Goal: Task Accomplishment & Management: Use online tool/utility

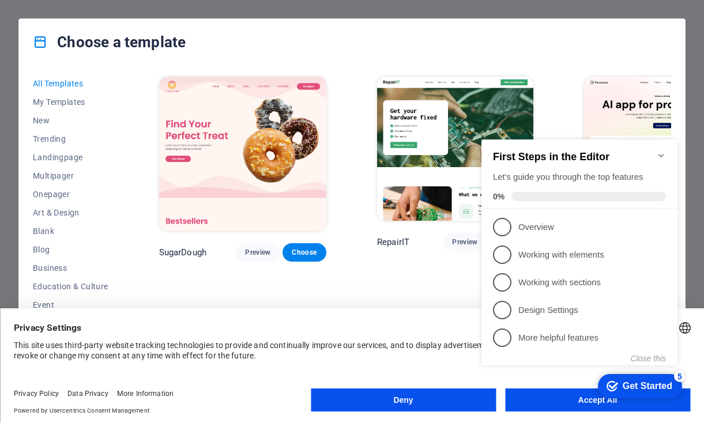
click at [662, 151] on icon "Minimize checklist" at bounding box center [661, 155] width 9 height 9
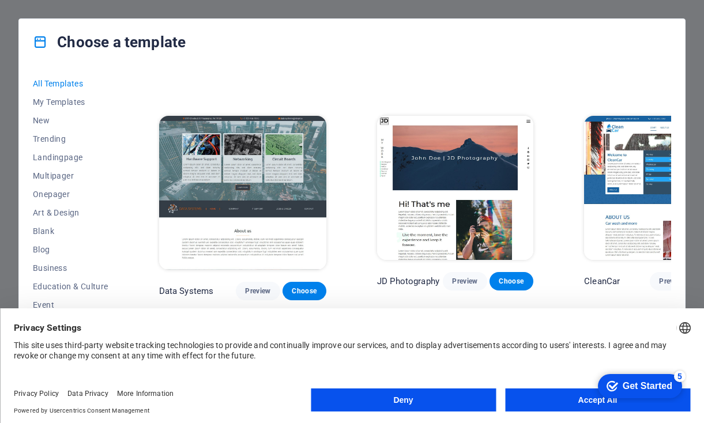
scroll to position [4183, 0]
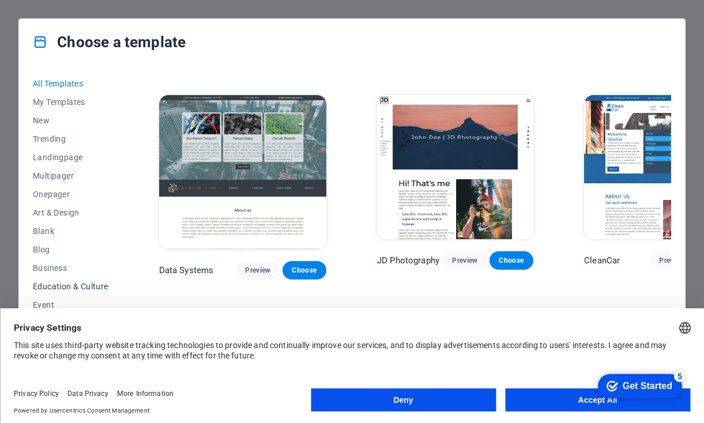
click at [85, 285] on span "Education & Culture" at bounding box center [71, 286] width 76 height 9
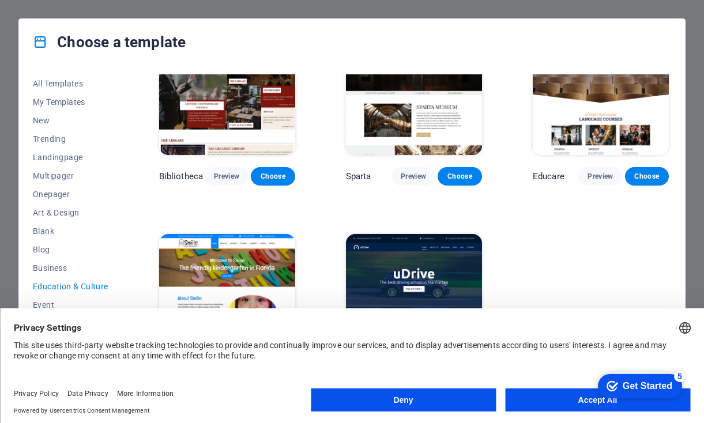
scroll to position [253, 0]
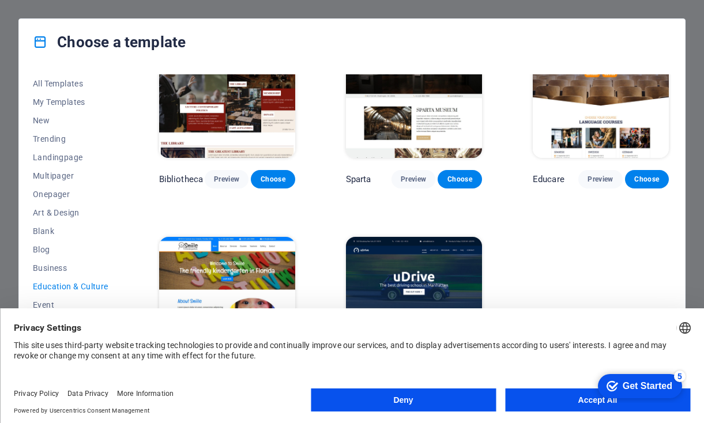
click at [256, 277] on img at bounding box center [227, 300] width 136 height 126
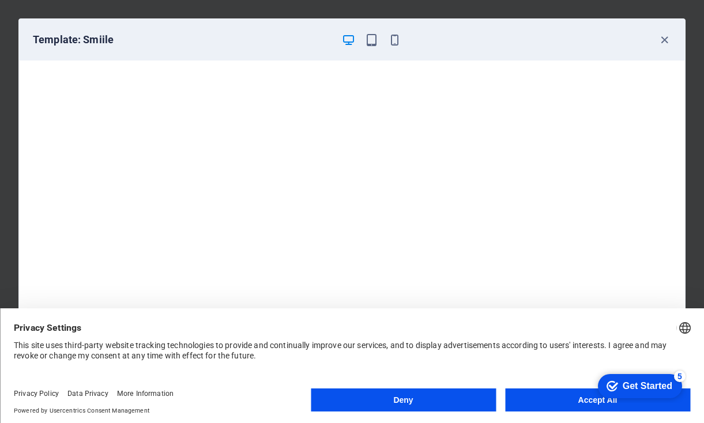
click at [572, 400] on button "Accept All" at bounding box center [597, 399] width 185 height 23
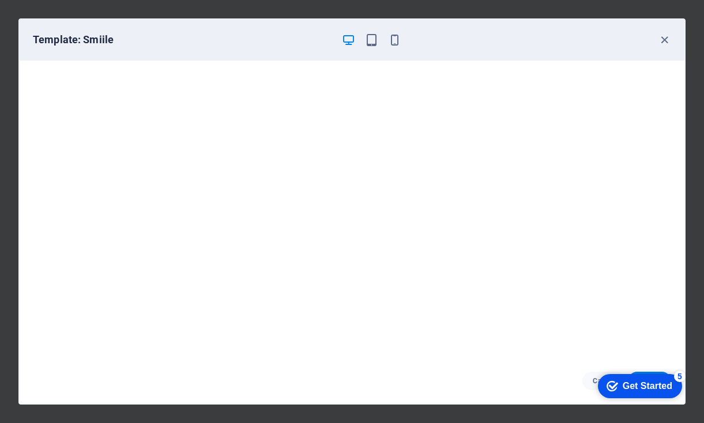
click at [641, 386] on div "Get Started" at bounding box center [648, 386] width 50 height 10
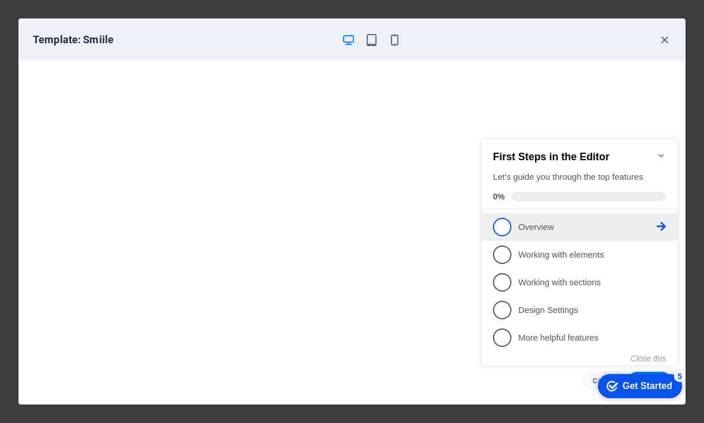
click at [547, 232] on link "1 Overview - incomplete" at bounding box center [579, 227] width 173 height 18
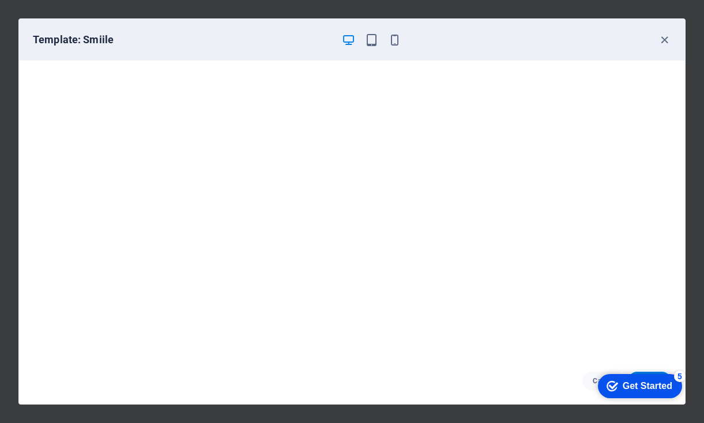
click at [615, 388] on div "checkmark Get Started 5" at bounding box center [639, 386] width 66 height 12
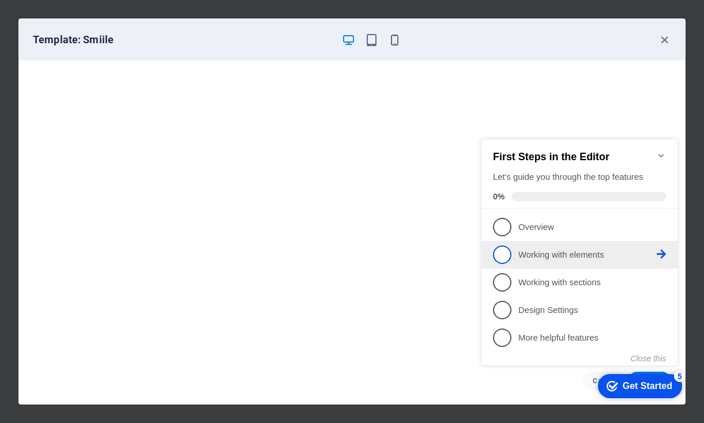
click at [548, 247] on link "2 Working with elements - incomplete" at bounding box center [579, 255] width 173 height 18
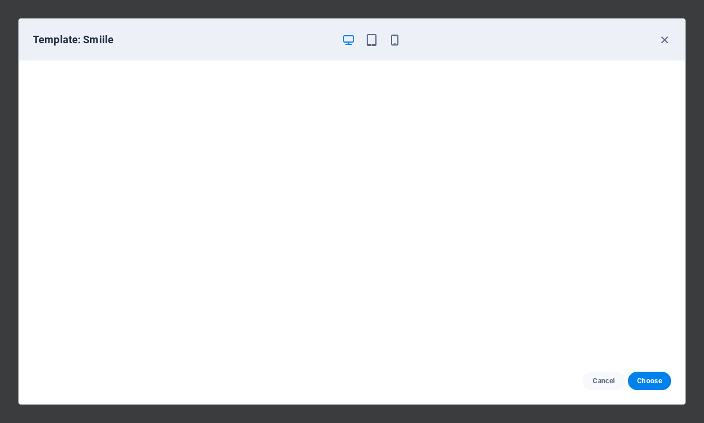
scroll to position [0, 0]
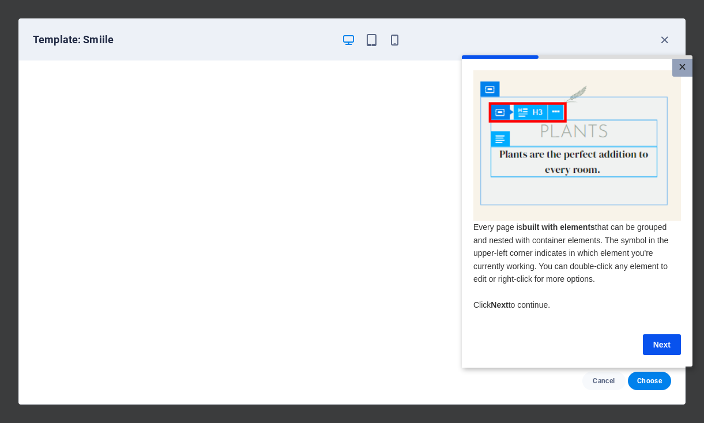
click at [680, 63] on link "×" at bounding box center [682, 68] width 20 height 18
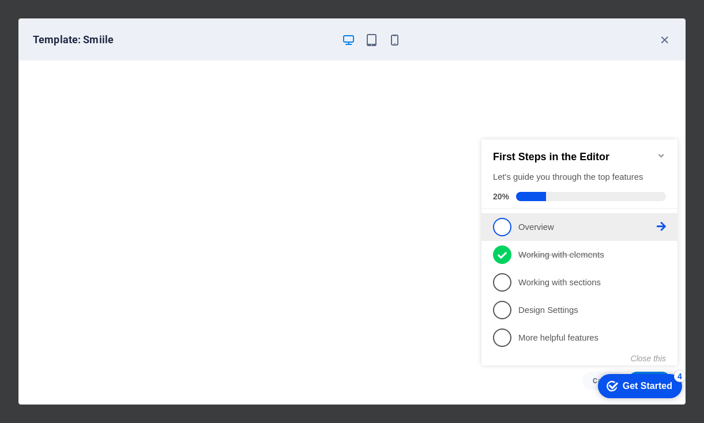
click at [542, 218] on link "1 Overview - incomplete" at bounding box center [579, 227] width 173 height 18
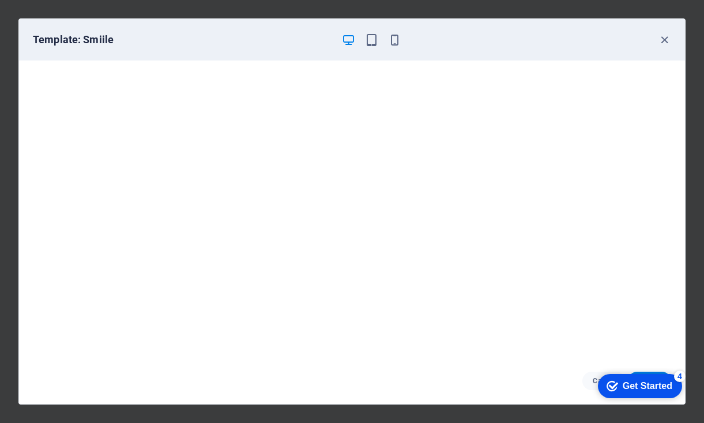
click at [628, 385] on div "Get Started" at bounding box center [648, 386] width 50 height 10
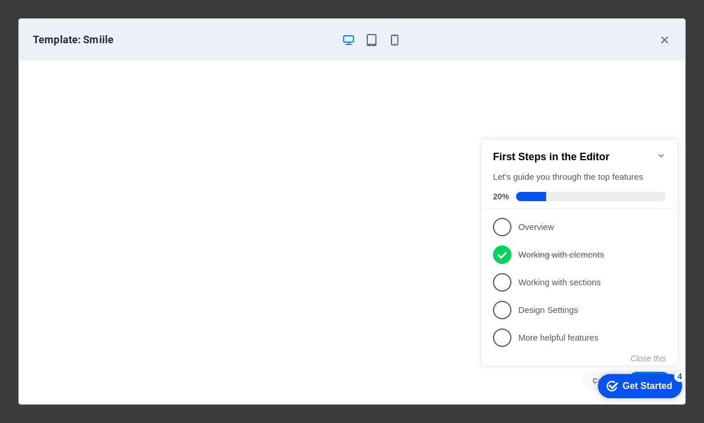
click div "checkmark Get Started 4 First Steps in the Editor Let's guide you through the t…"
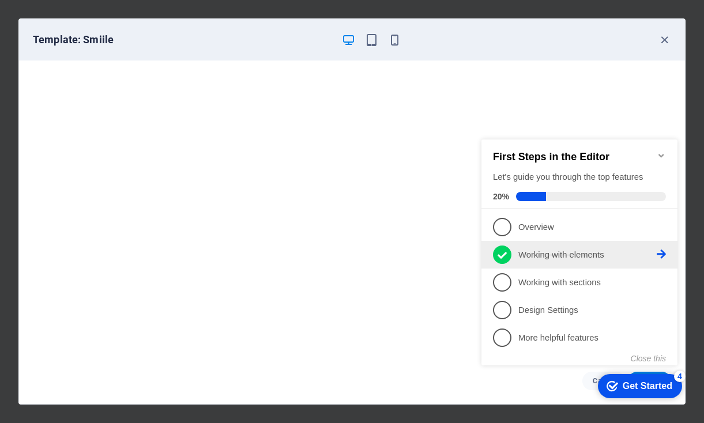
click at [501, 251] on icon at bounding box center [501, 255] width 9 height 17
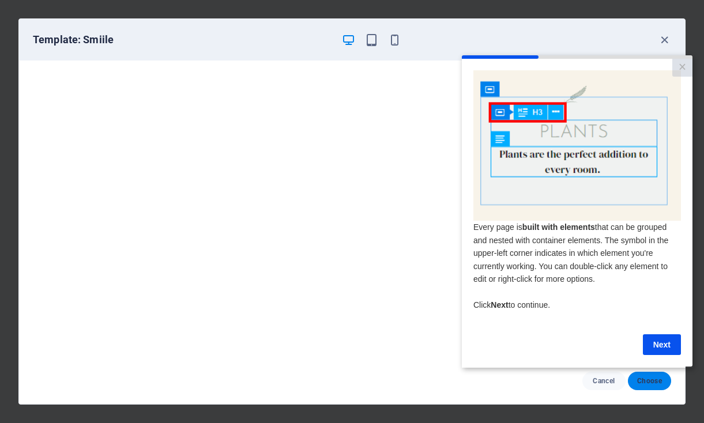
click at [656, 390] on button "Choose" at bounding box center [649, 381] width 43 height 18
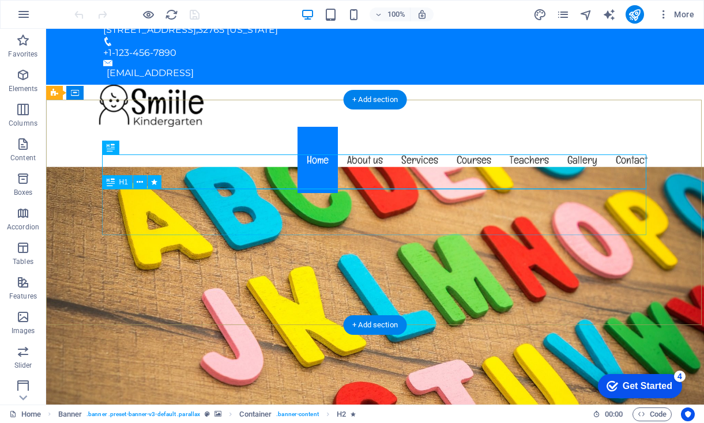
scroll to position [24, 0]
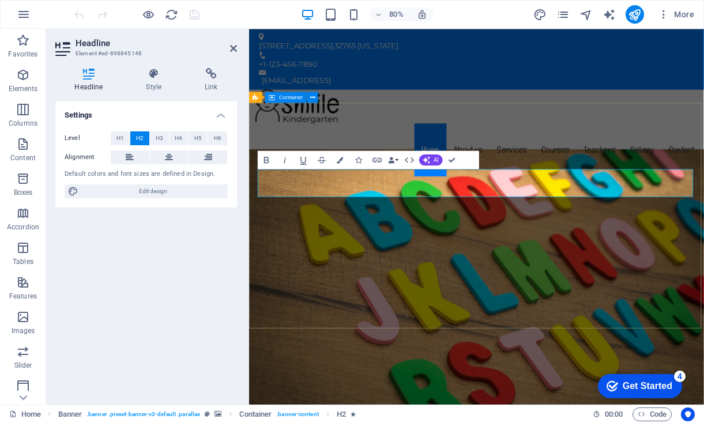
scroll to position [54, 0]
